Goal: Entertainment & Leisure: Consume media (video, audio)

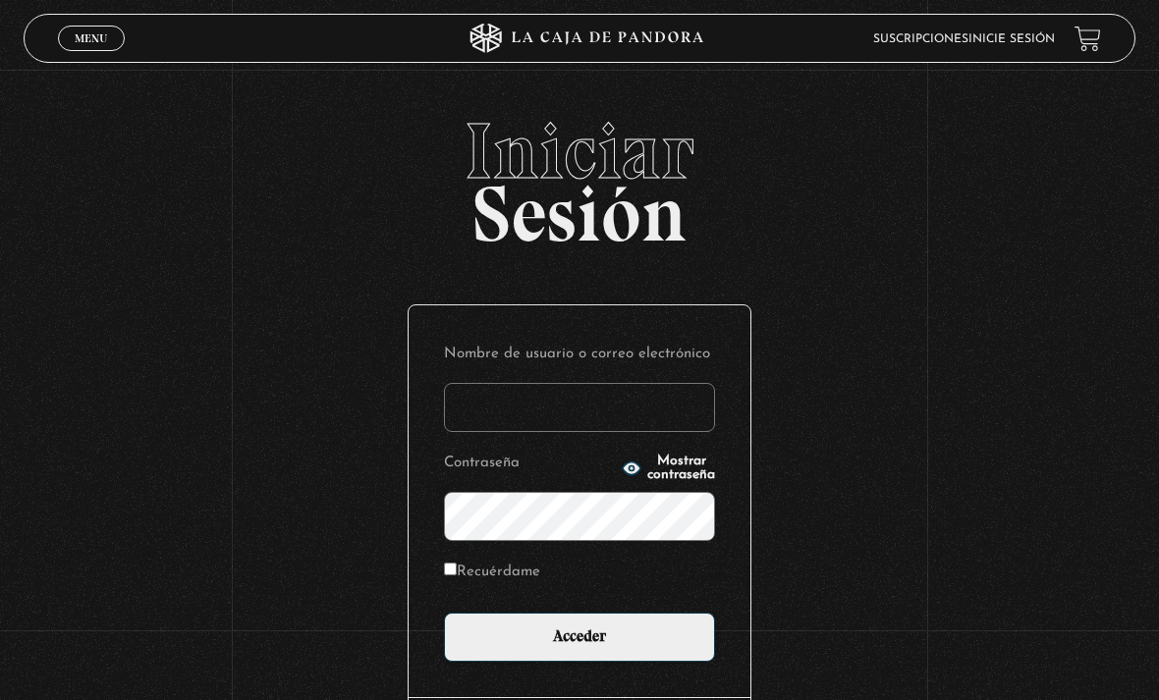
type input "sarayvh"
click at [579, 647] on input "Acceder" at bounding box center [579, 637] width 271 height 49
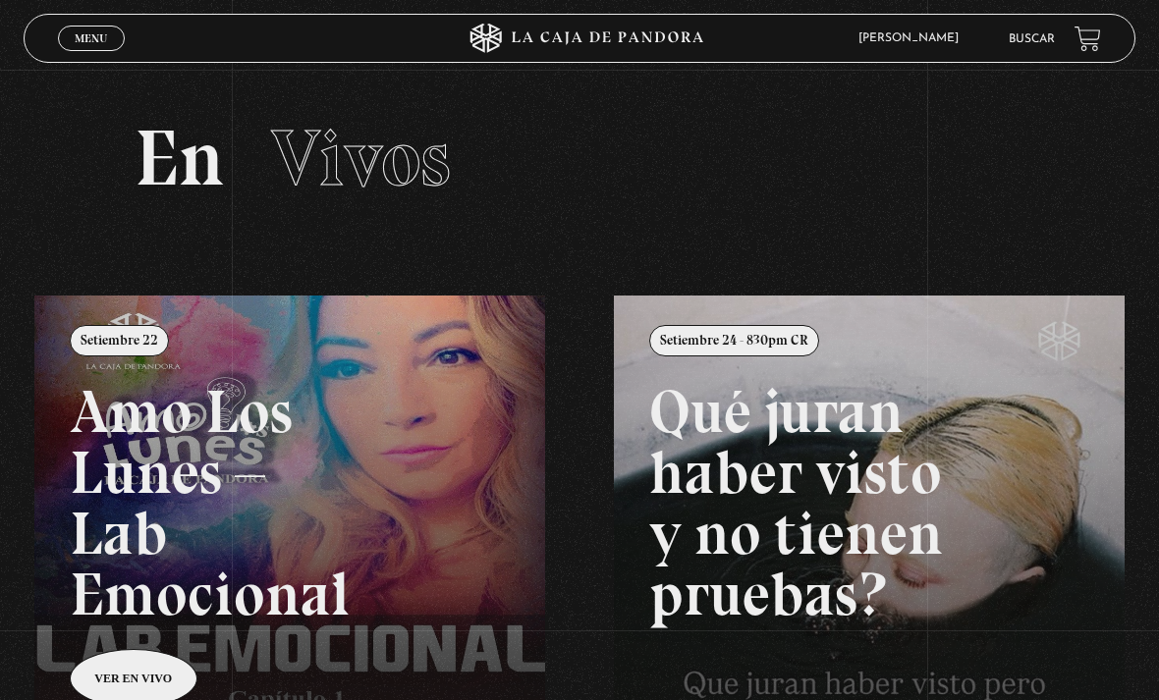
click at [102, 51] on link "Menu Cerrar" at bounding box center [91, 39] width 67 height 26
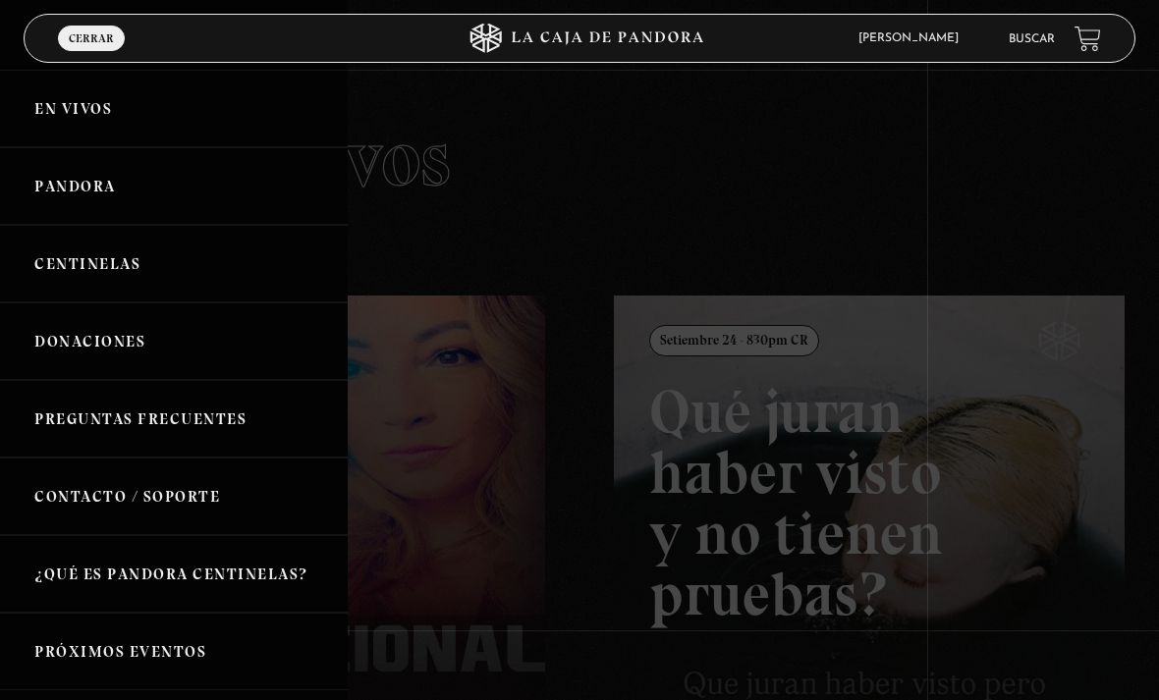
click at [257, 276] on link "Centinelas" at bounding box center [174, 264] width 348 height 78
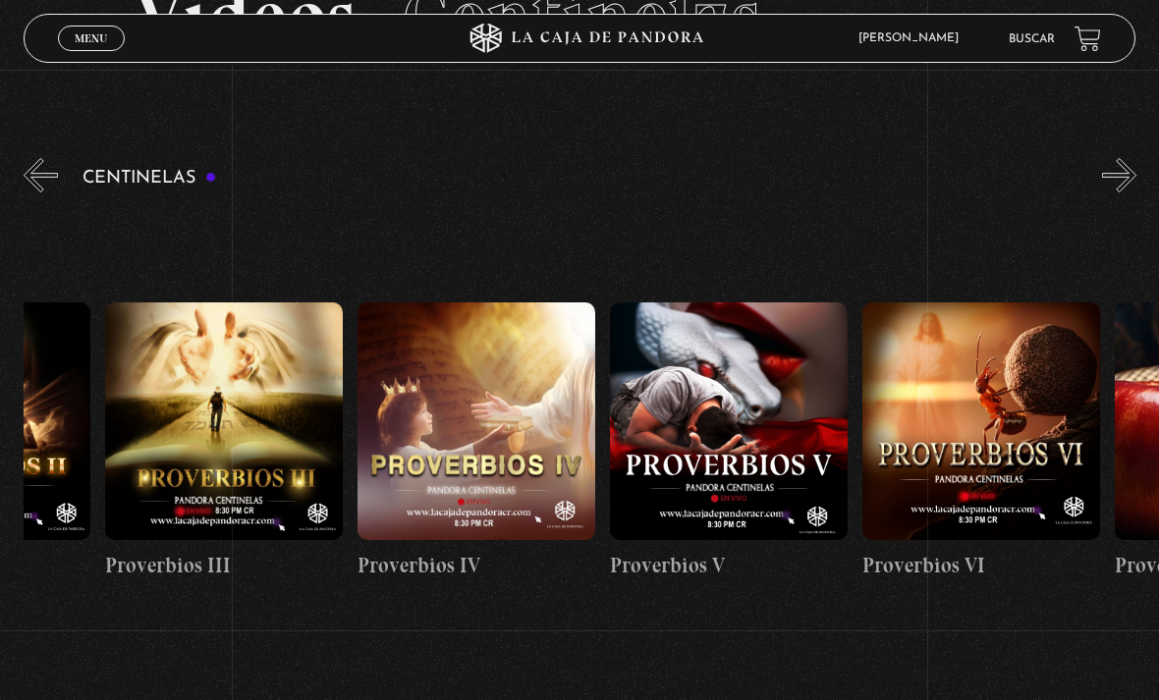
scroll to position [0, 1184]
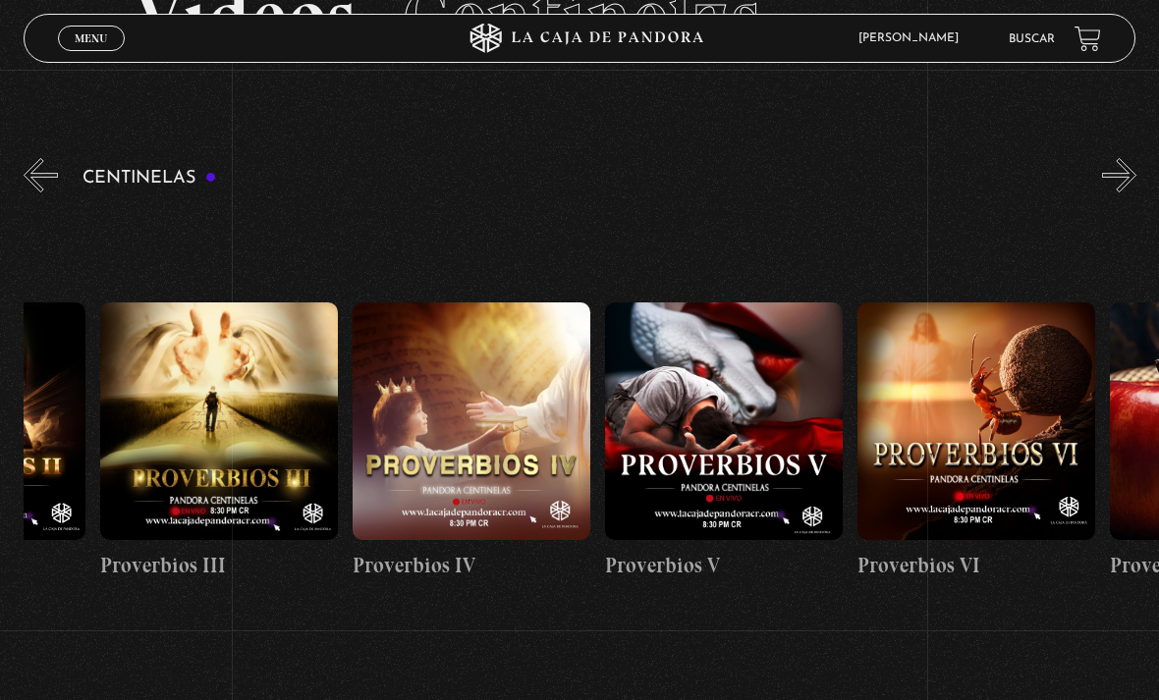
click at [96, 51] on link "Menu Cerrar" at bounding box center [91, 39] width 67 height 26
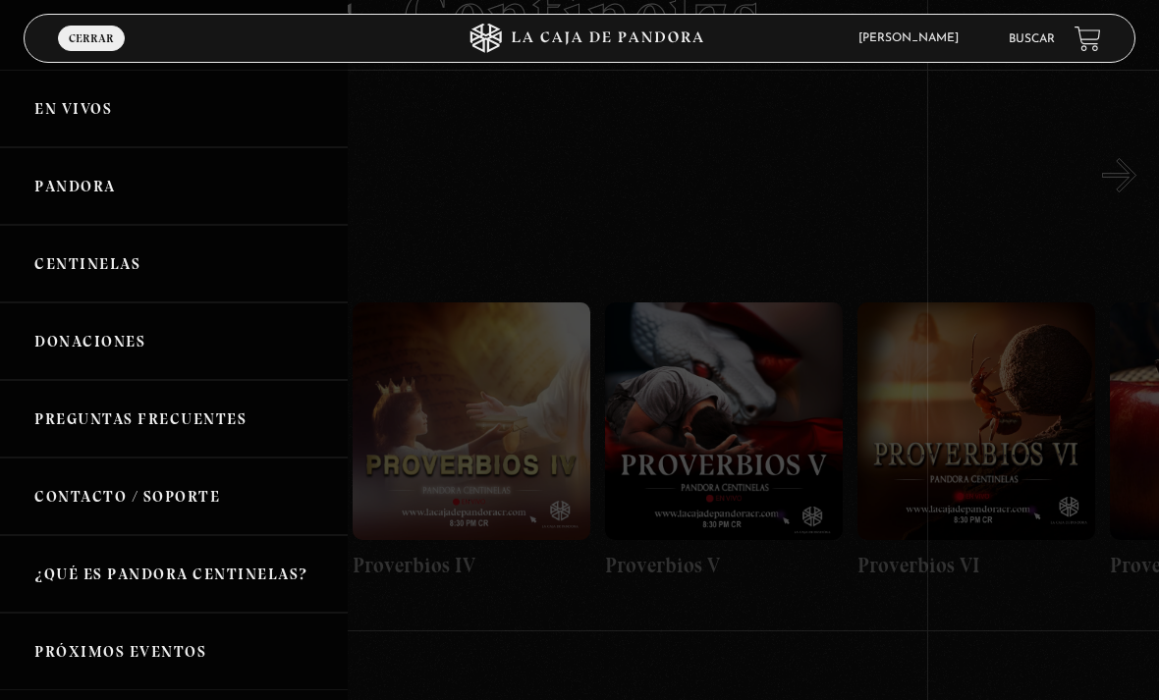
click at [288, 211] on link "Pandora" at bounding box center [174, 186] width 348 height 78
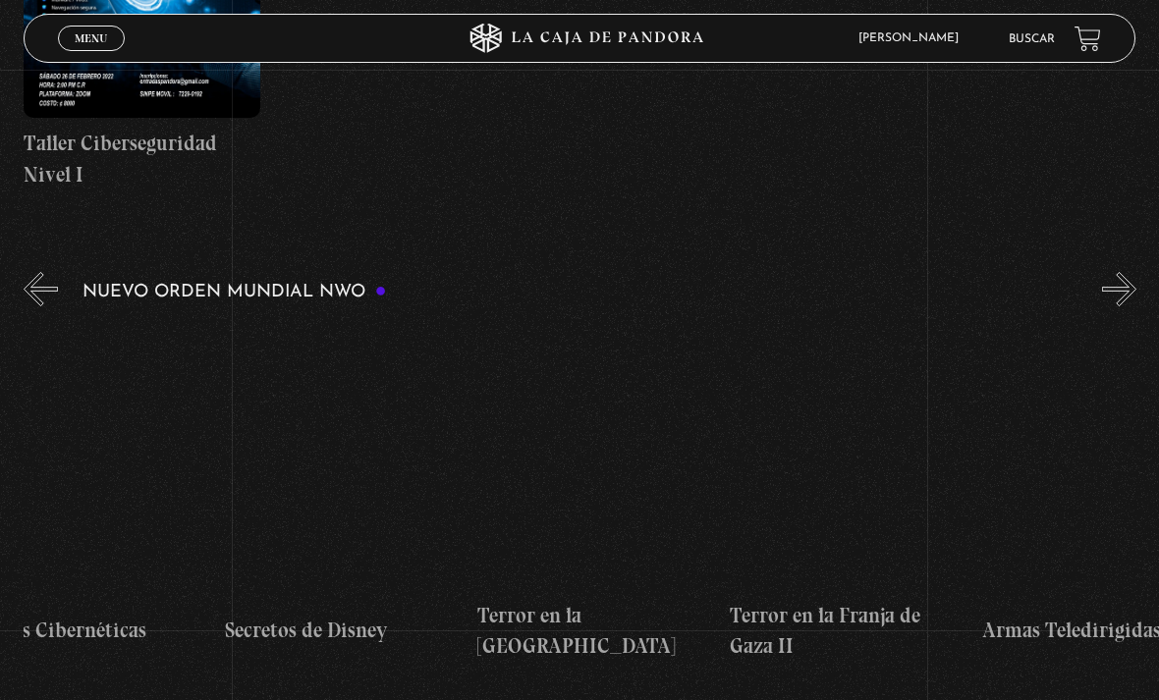
scroll to position [0, 5448]
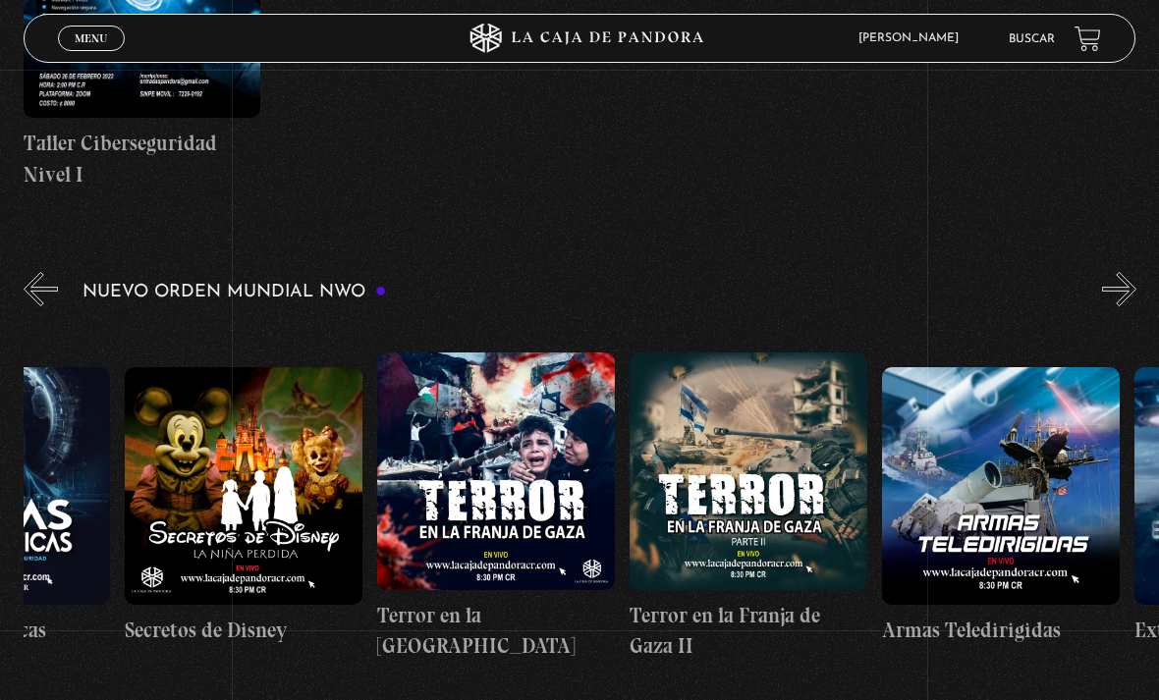
click at [292, 572] on figure at bounding box center [244, 486] width 238 height 238
